Goal: Information Seeking & Learning: Learn about a topic

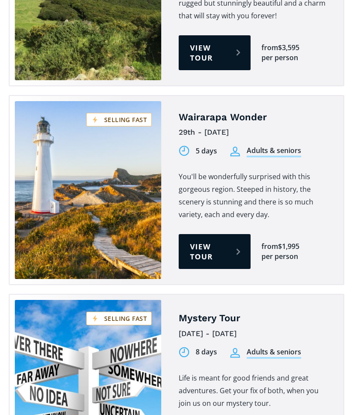
scroll to position [1235, 0]
click at [193, 234] on link "View tour" at bounding box center [215, 251] width 72 height 35
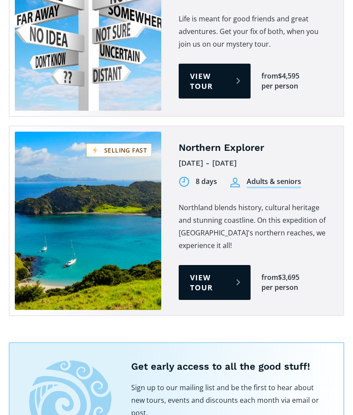
scroll to position [1595, 0]
click at [202, 265] on link "View tour" at bounding box center [215, 282] width 72 height 35
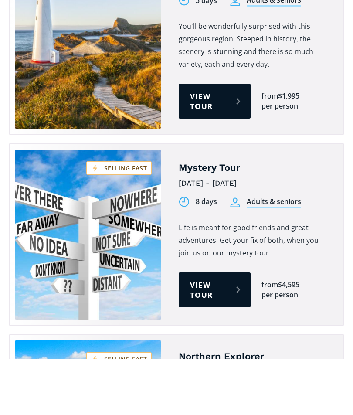
scroll to position [1328, 0]
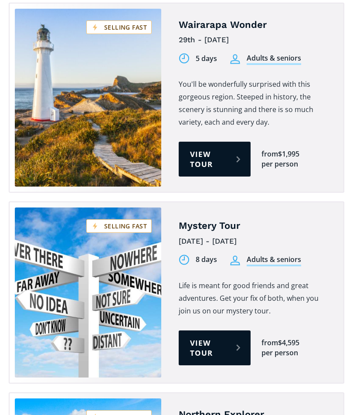
click at [207, 142] on link "View tour" at bounding box center [215, 159] width 72 height 35
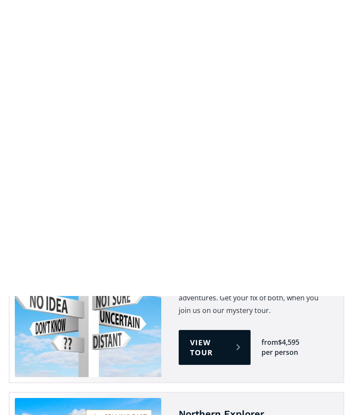
scroll to position [1625, 0]
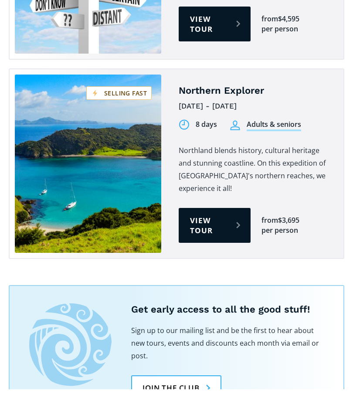
click at [200, 234] on link "View tour" at bounding box center [215, 251] width 72 height 35
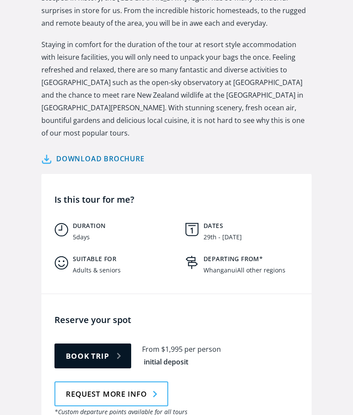
scroll to position [199, 0]
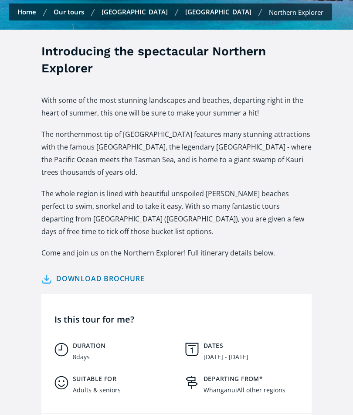
scroll to position [404, 0]
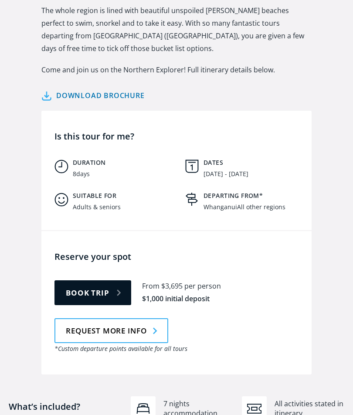
click at [74, 89] on link "Download brochure" at bounding box center [92, 95] width 103 height 13
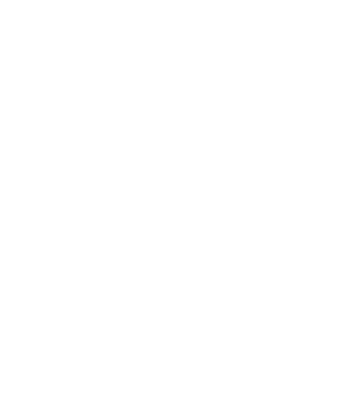
scroll to position [1495, 0]
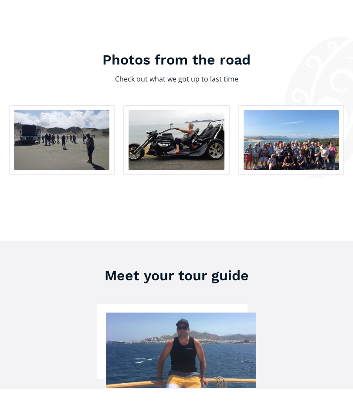
click at [176, 136] on img "open lightbox" at bounding box center [177, 166] width 96 height 60
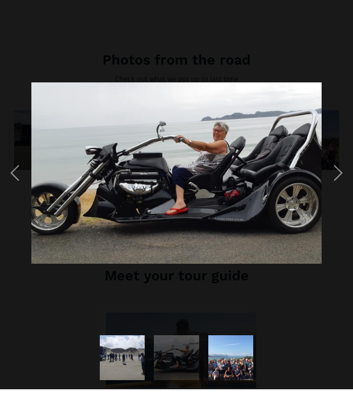
click at [340, 177] on div "next image" at bounding box center [339, 199] width 30 height 380
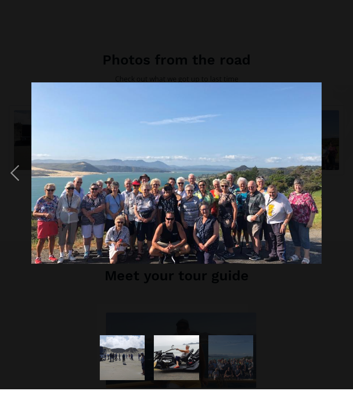
scroll to position [1512, 0]
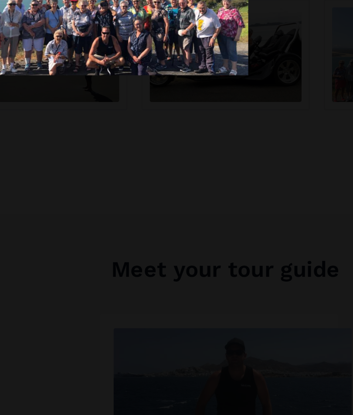
click at [53, 55] on img at bounding box center [105, 109] width 173 height 108
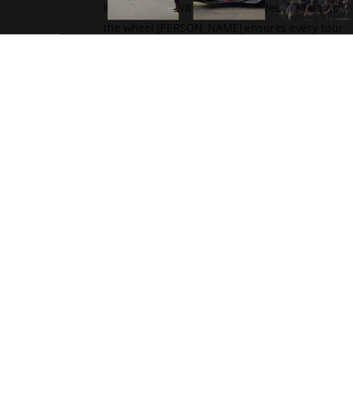
scroll to position [1597, 0]
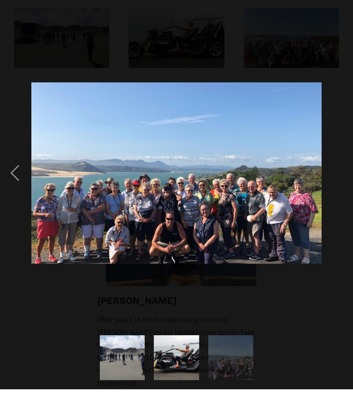
click at [56, 108] on img at bounding box center [176, 199] width 291 height 182
click at [114, 395] on img "show item 1 of 3" at bounding box center [122, 383] width 72 height 45
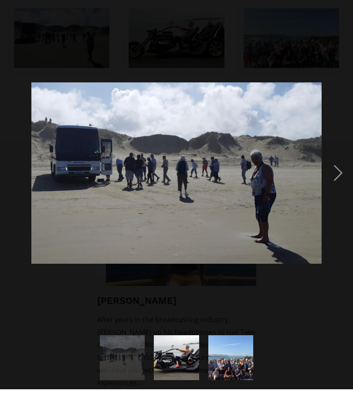
click at [341, 175] on div "next image" at bounding box center [339, 199] width 30 height 380
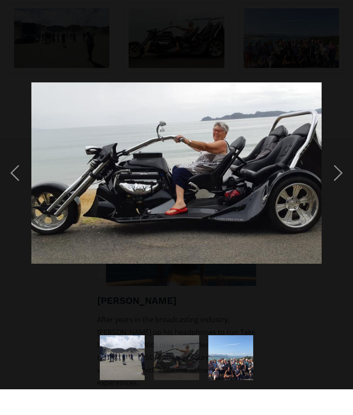
click at [339, 178] on div "next image" at bounding box center [339, 199] width 30 height 380
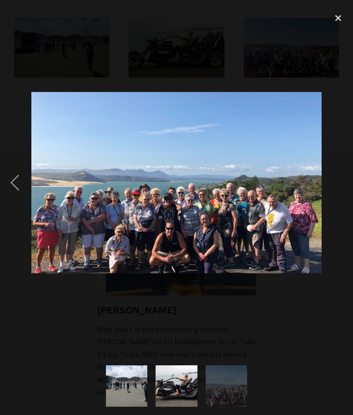
scroll to position [1588, 0]
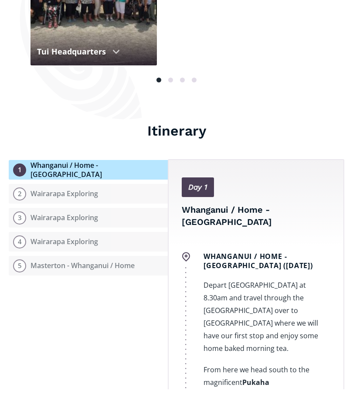
scroll to position [363, 0]
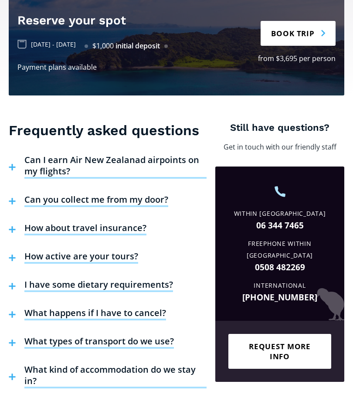
click at [136, 248] on h4 "How about travel insurance?" at bounding box center [85, 254] width 122 height 13
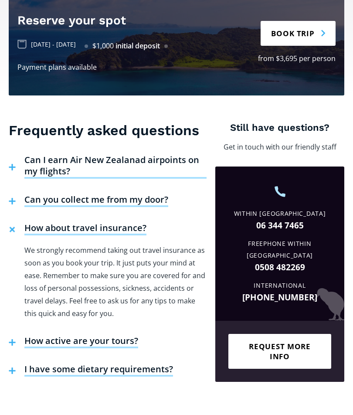
click at [123, 361] on h4 "How active are your tours?" at bounding box center [81, 367] width 114 height 13
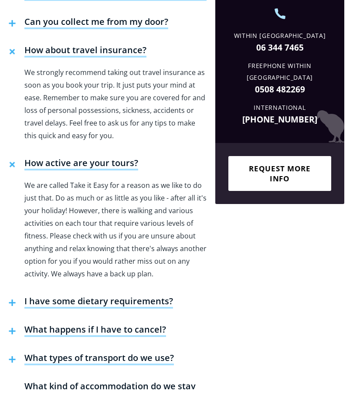
click at [156, 378] on h4 "What types of transport do we use?" at bounding box center [99, 384] width 150 height 13
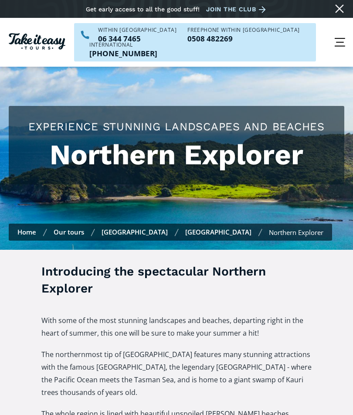
scroll to position [948, 0]
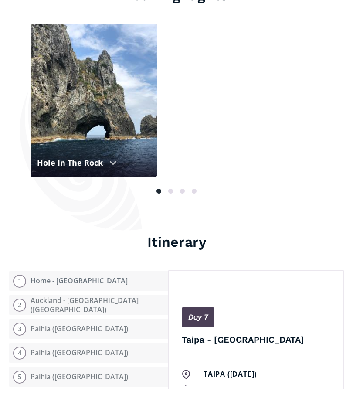
click at [87, 346] on button "3 Paihia (Bay of Islands)" at bounding box center [88, 356] width 159 height 20
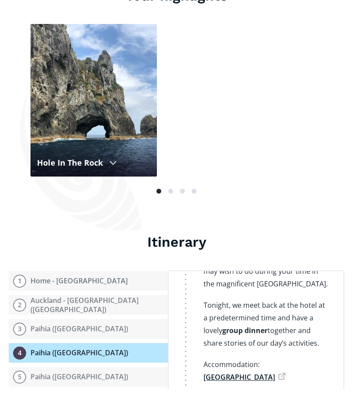
scroll to position [1704, 0]
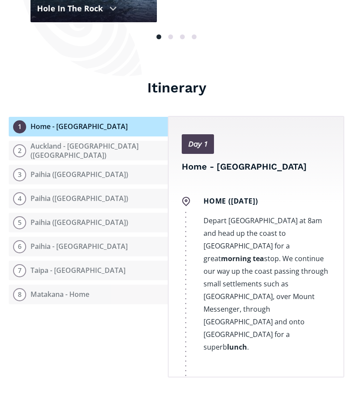
scroll to position [291, 0]
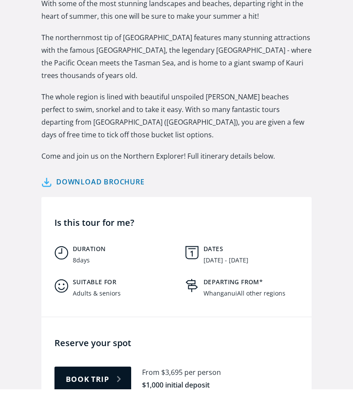
click at [81, 202] on link "Download brochure" at bounding box center [92, 208] width 103 height 13
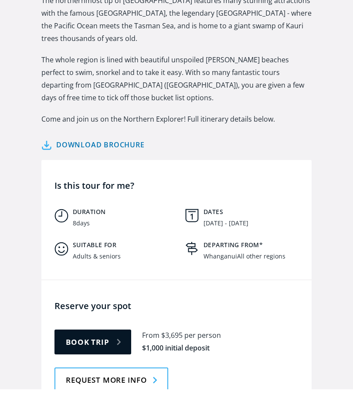
scroll to position [328, 0]
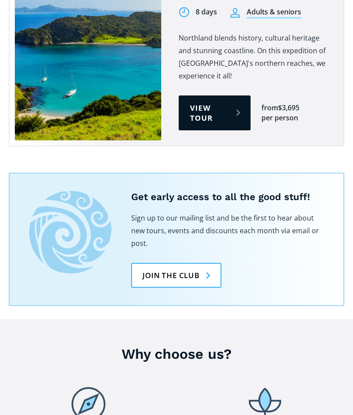
scroll to position [1421, 0]
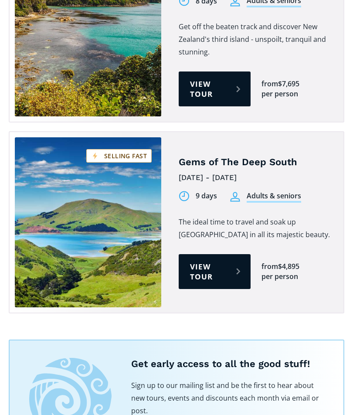
scroll to position [983, 0]
click at [200, 254] on link "View tour" at bounding box center [215, 271] width 72 height 35
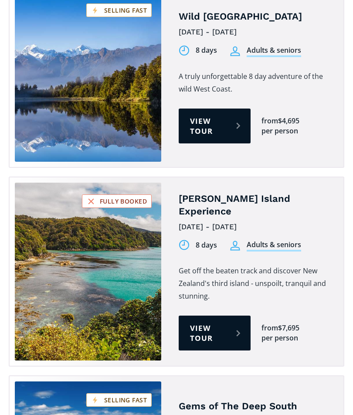
scroll to position [724, 0]
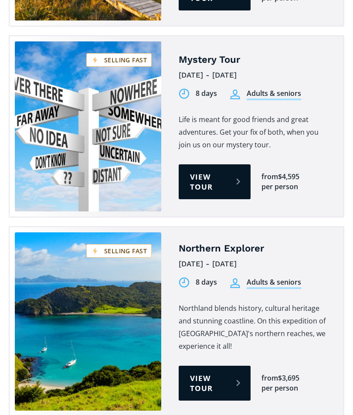
scroll to position [1552, 0]
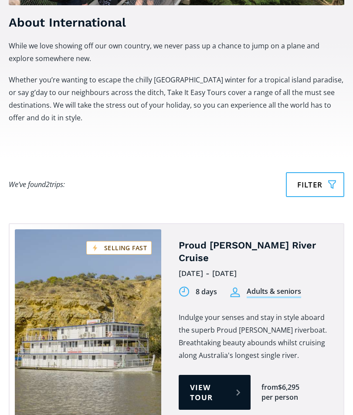
scroll to position [613, 0]
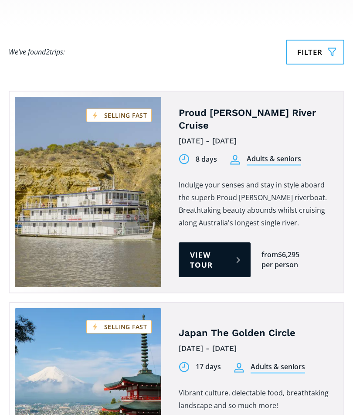
click at [46, 140] on link "Tours on sale" at bounding box center [88, 192] width 147 height 191
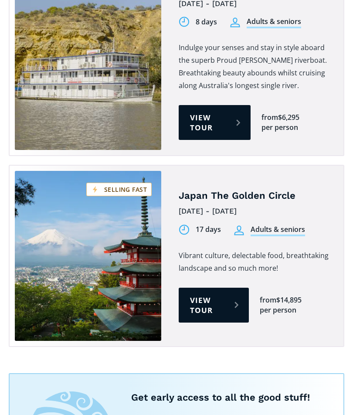
scroll to position [751, 0]
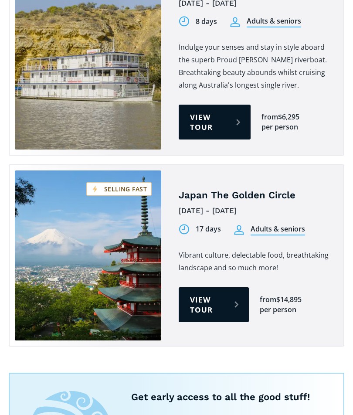
click at [55, 128] on div "Proud Mary Murray River Cruise December 6th - 14th 2025 8 days Adults & seniors…" at bounding box center [177, 150] width 336 height 394
click at [52, 128] on div "Proud Mary Murray River Cruise December 6th - 14th 2025 8 days Adults & seniors…" at bounding box center [177, 150] width 336 height 394
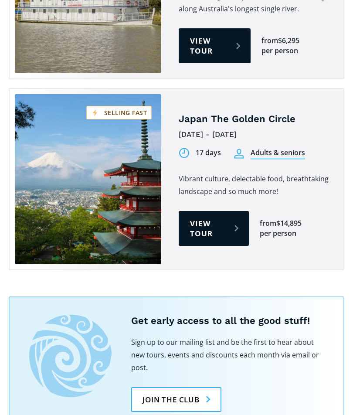
scroll to position [828, 0]
click at [209, 211] on link "View tour" at bounding box center [214, 228] width 70 height 35
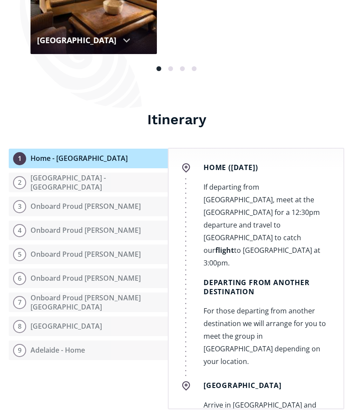
scroll to position [120, 0]
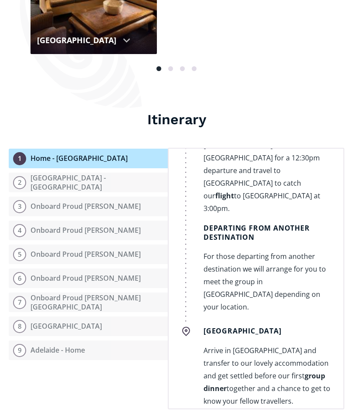
click at [151, 269] on button "6 Onboard Proud Mary" at bounding box center [88, 279] width 159 height 20
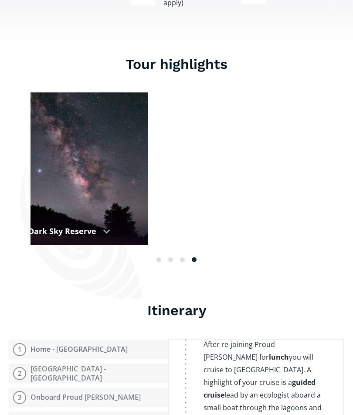
scroll to position [918, 0]
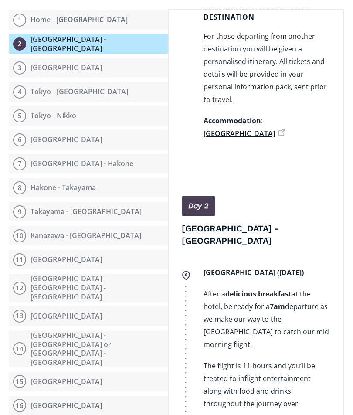
scroll to position [279, 0]
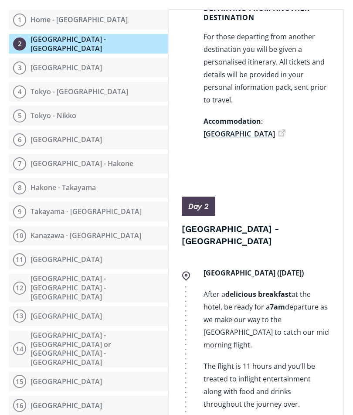
click at [21, 106] on button "5 Tokyo - Nikko" at bounding box center [88, 116] width 159 height 20
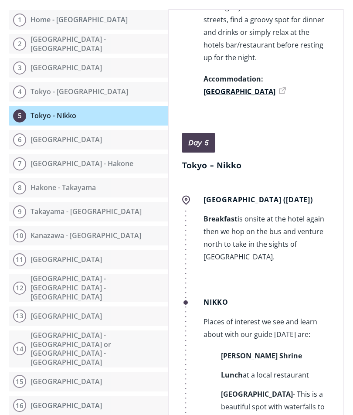
click at [24, 106] on button "5 Tokyo - Nikko" at bounding box center [88, 116] width 159 height 20
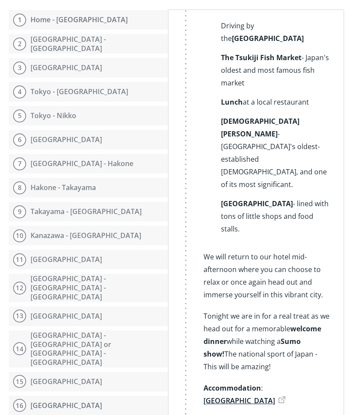
scroll to position [1092, 0]
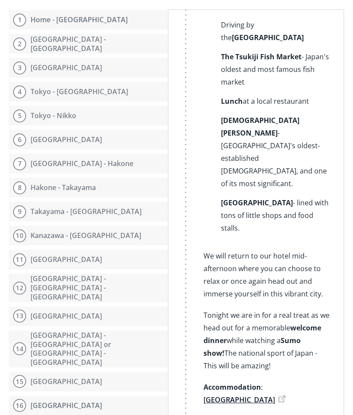
click at [106, 130] on button "6 Tokyo" at bounding box center [88, 140] width 159 height 20
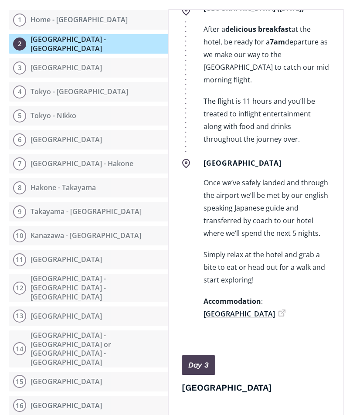
scroll to position [545, 0]
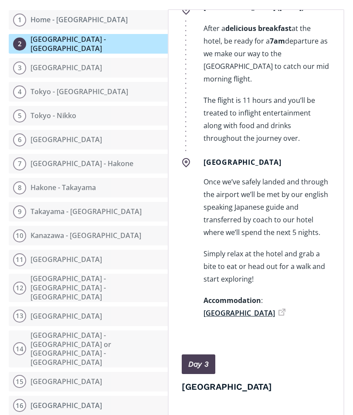
click at [182, 173] on div "Tokyo Once we’ve safely landed and through the airport we’ll be met by our engl…" at bounding box center [256, 241] width 149 height 175
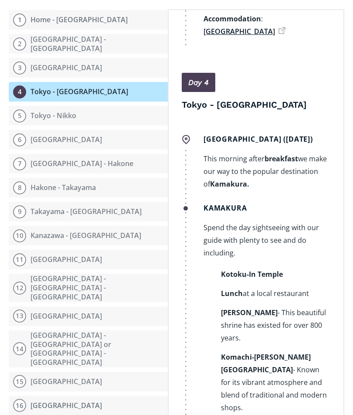
scroll to position [1462, 0]
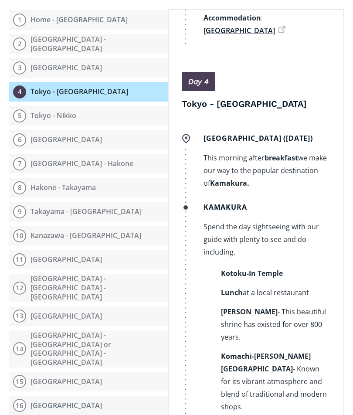
click at [202, 216] on div "Kamakura Spend the day sightseeing with our guide with plenty to see and do inc…" at bounding box center [256, 324] width 149 height 252
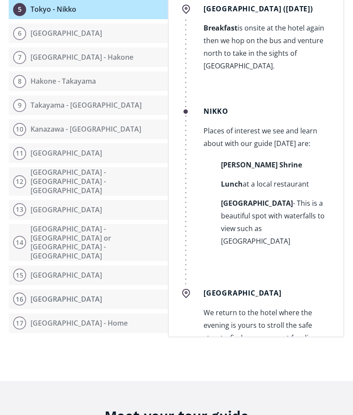
scroll to position [2032, 0]
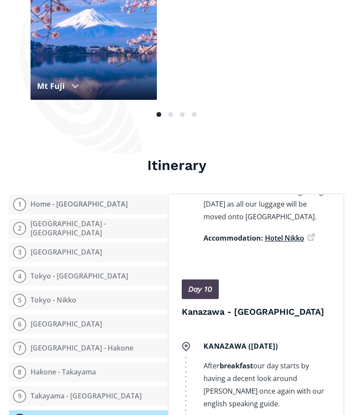
scroll to position [1105, 0]
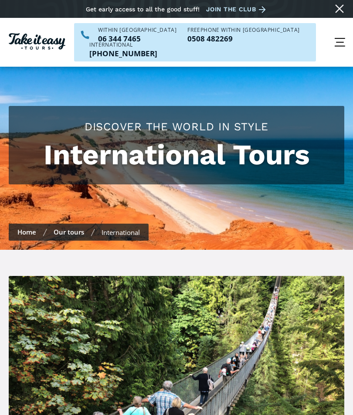
scroll to position [828, 0]
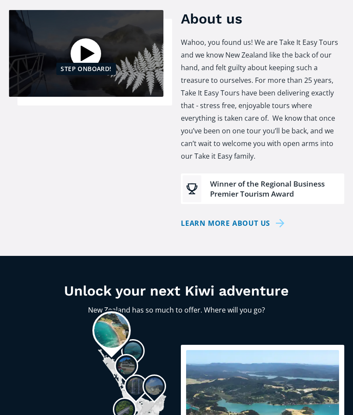
scroll to position [341, 0]
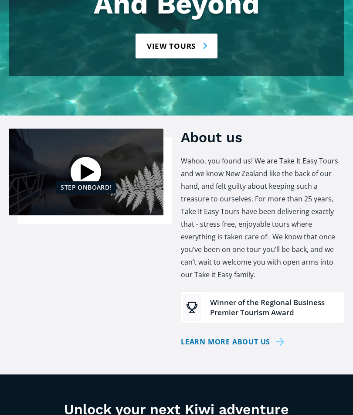
click at [83, 157] on div "Open video" at bounding box center [86, 172] width 31 height 31
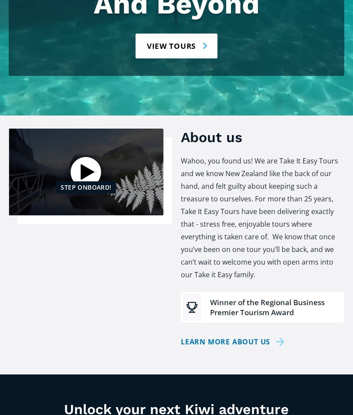
scroll to position [216, 0]
